Goal: Task Accomplishment & Management: Use online tool/utility

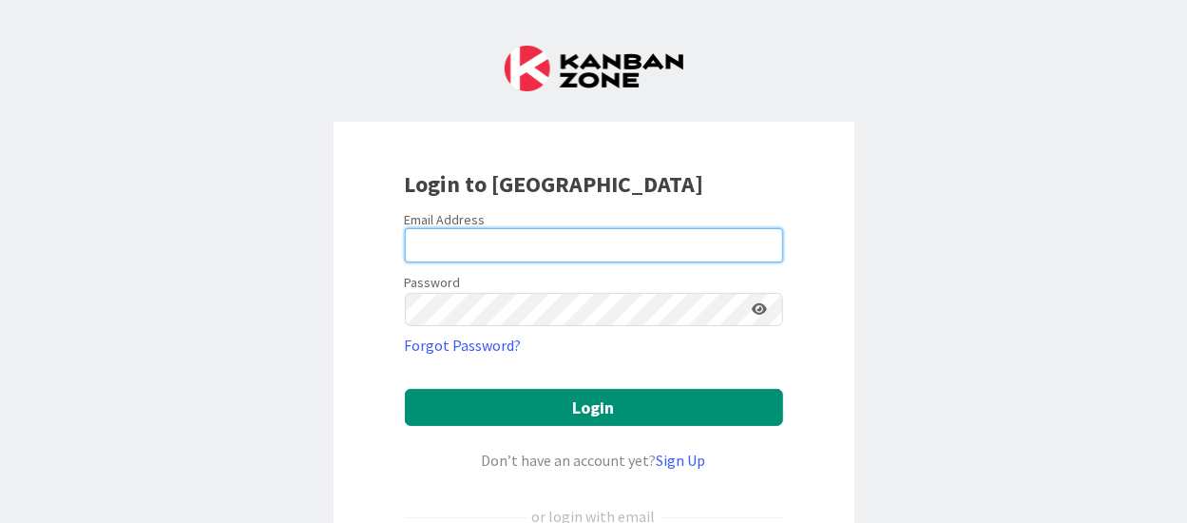
type input "[PERSON_NAME][EMAIL_ADDRESS][DOMAIN_NAME]"
click at [656, 242] on input "[PERSON_NAME][EMAIL_ADDRESS][DOMAIN_NAME]" at bounding box center [594, 245] width 378 height 34
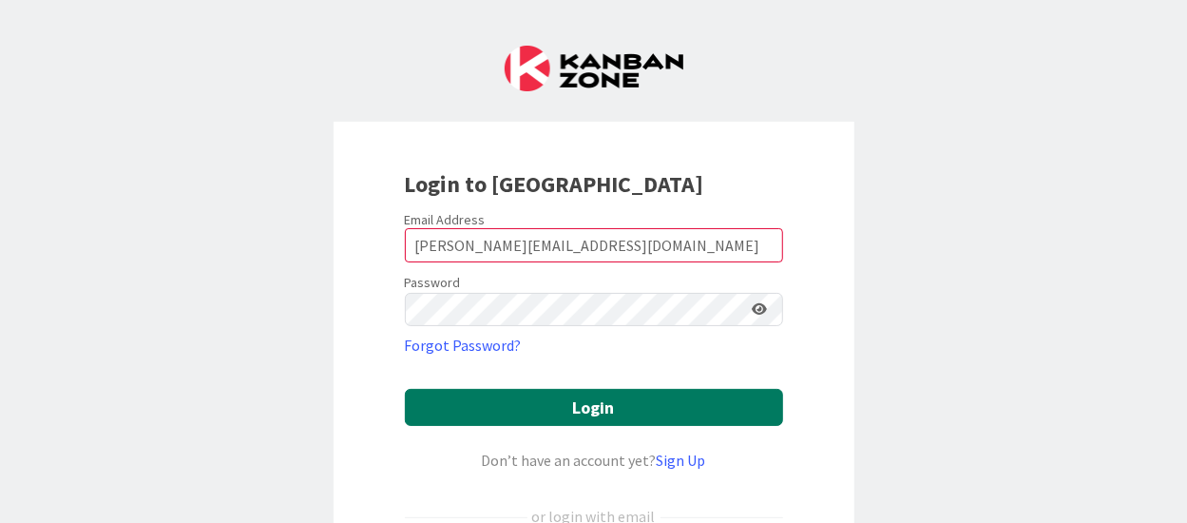
click at [435, 400] on button "Login" at bounding box center [594, 407] width 378 height 37
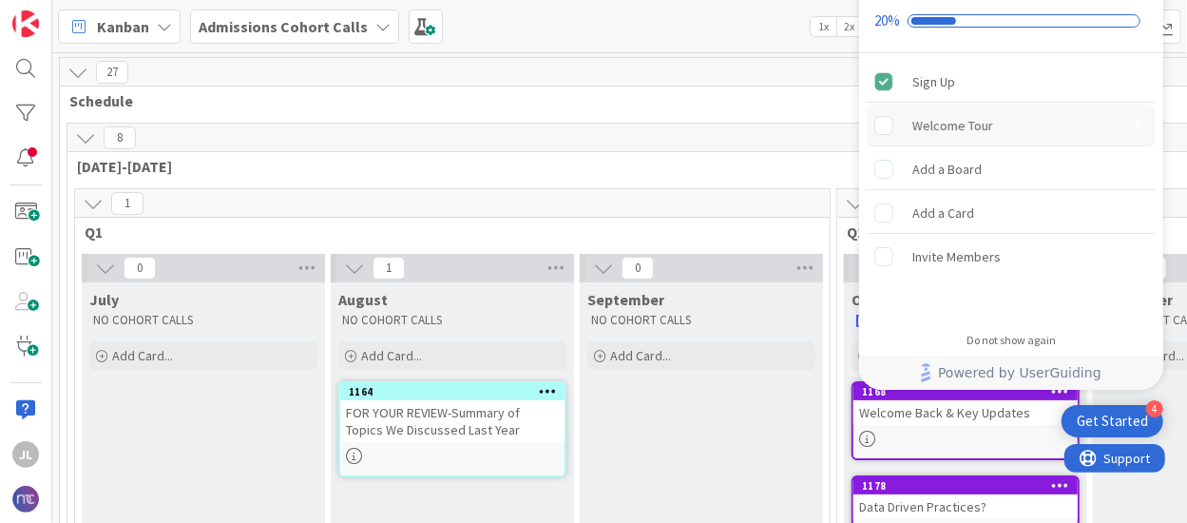
click at [946, 123] on div "Welcome Tour" at bounding box center [953, 125] width 81 height 23
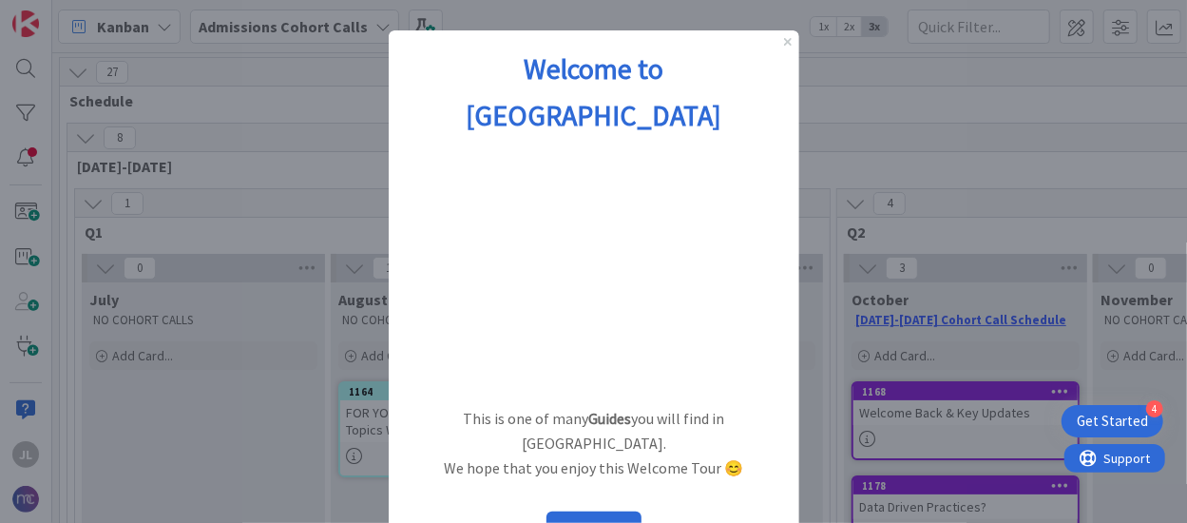
click at [787, 49] on div "Welcome to [GEOGRAPHIC_DATA]" at bounding box center [593, 90] width 411 height 123
click at [788, 43] on icon "Close Preview" at bounding box center [787, 41] width 8 height 8
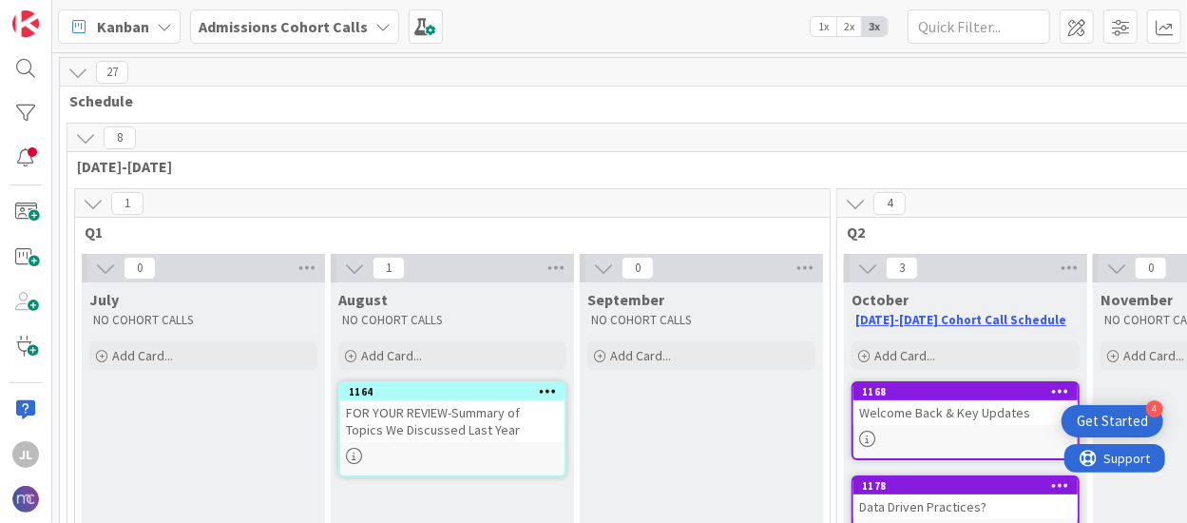
click at [1135, 426] on div "Get Started" at bounding box center [1112, 421] width 71 height 19
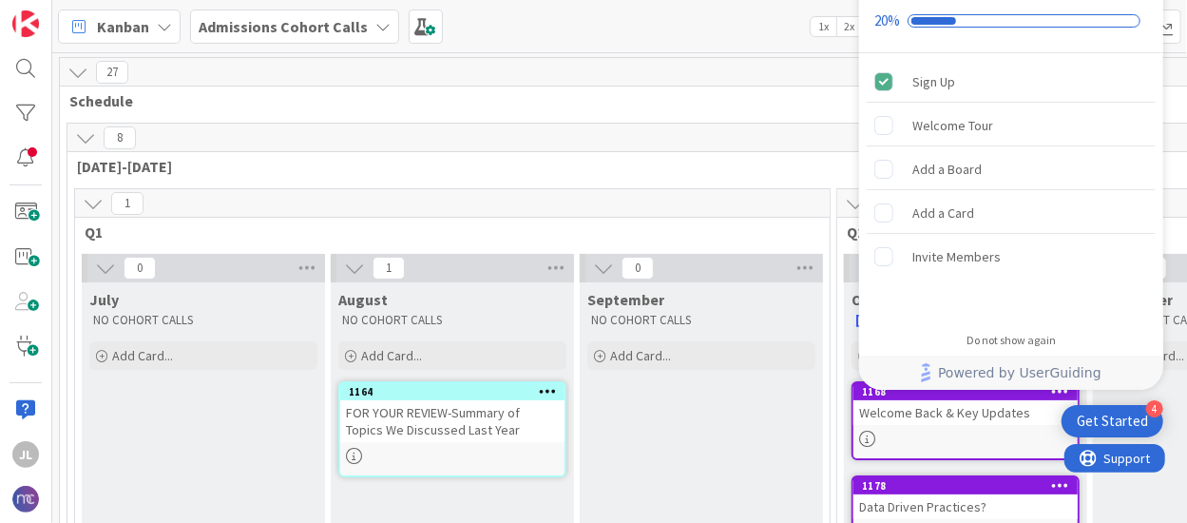
click at [475, 37] on div "Kanban Admissions Cohort Calls 1x 2x 3x" at bounding box center [619, 26] width 1135 height 52
